Goal: Task Accomplishment & Management: Manage account settings

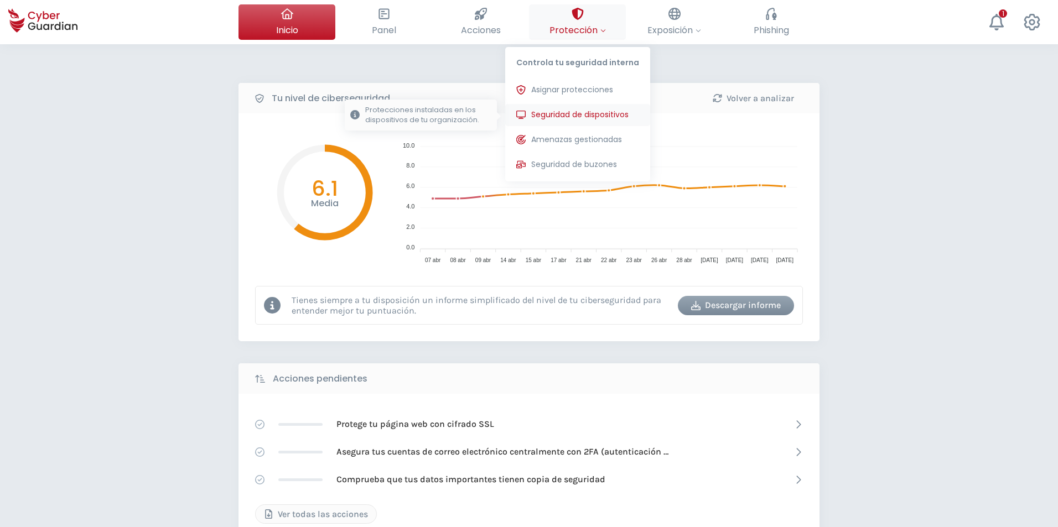
click at [551, 117] on span "Seguridad de dispositivos" at bounding box center [579, 115] width 97 height 12
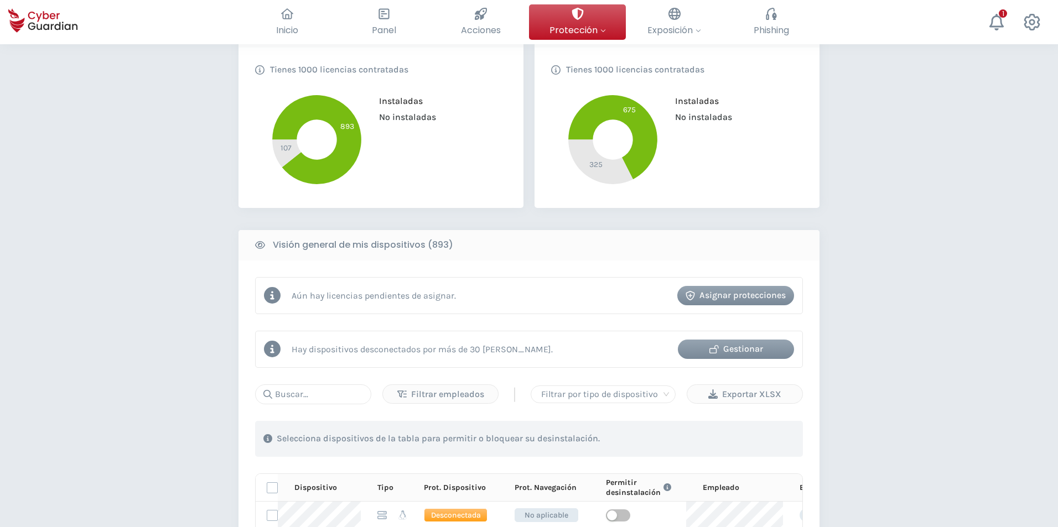
scroll to position [332, 0]
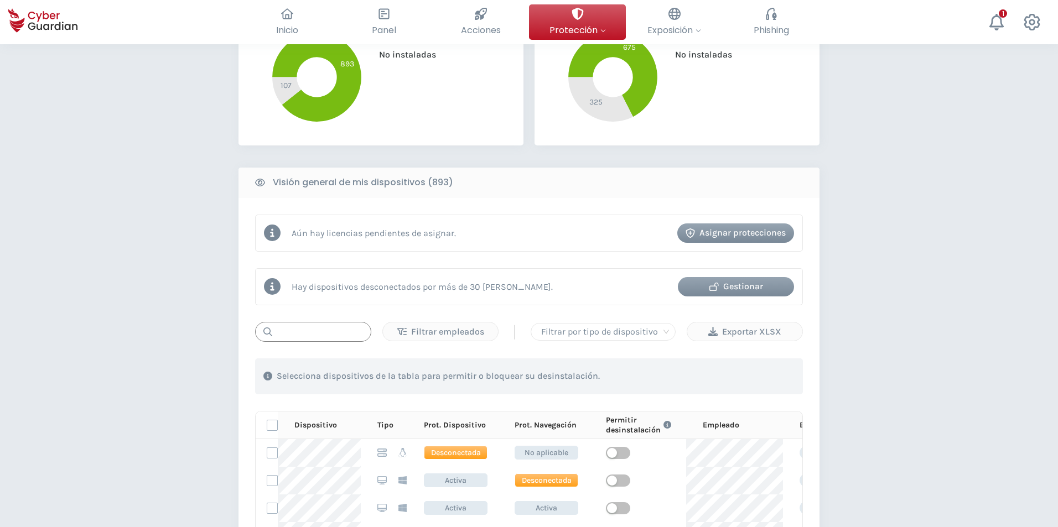
click at [327, 341] on input "text" at bounding box center [313, 332] width 116 height 20
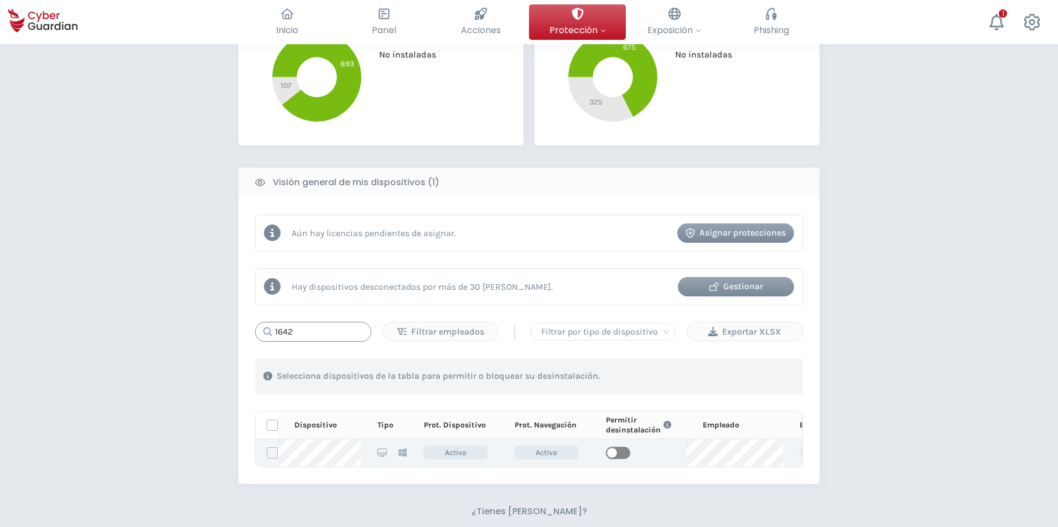
type input "1642"
click at [625, 451] on span "button" at bounding box center [618, 453] width 24 height 12
